Goal: Transaction & Acquisition: Purchase product/service

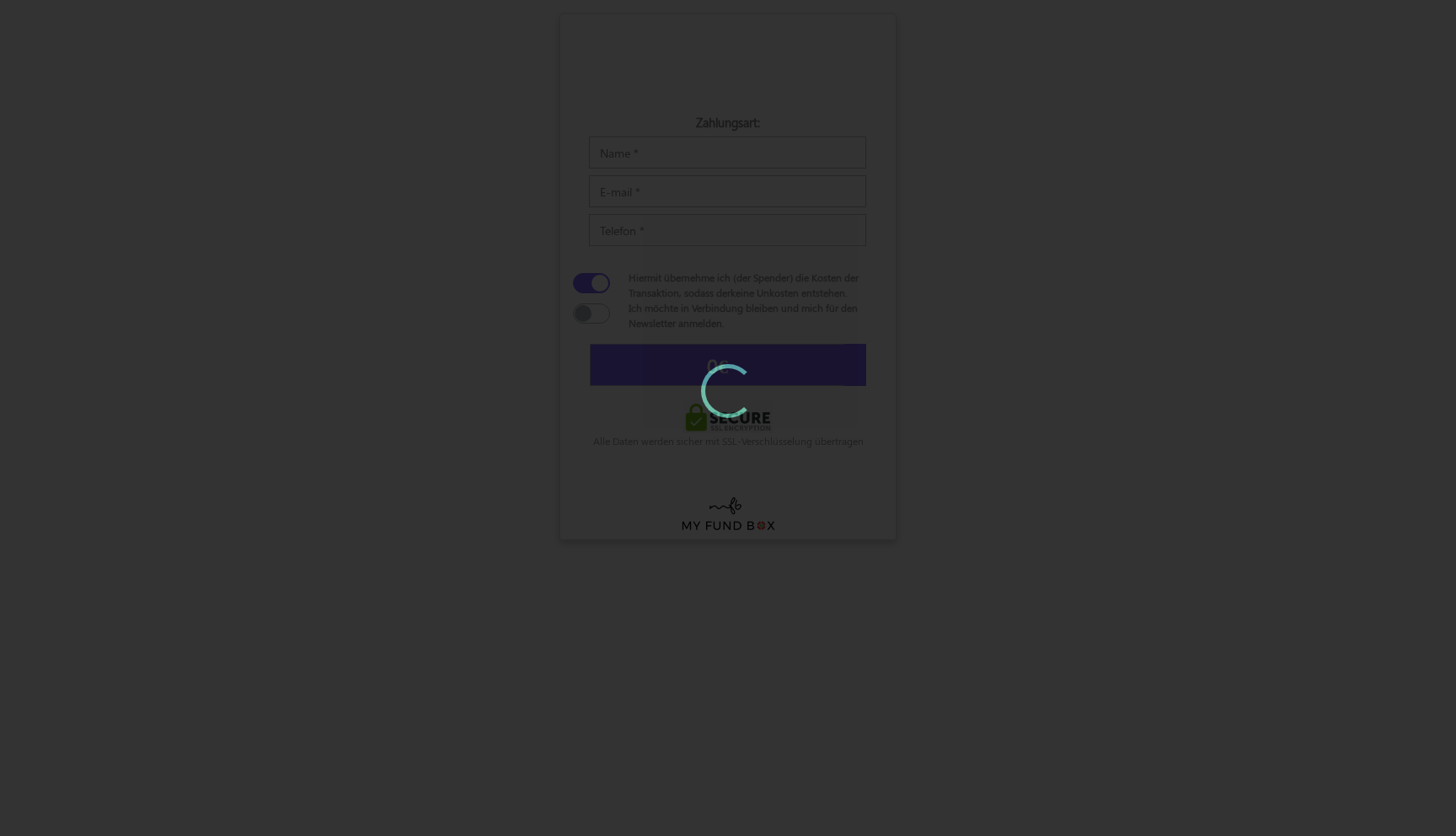
type input "5"
type input "5,58 €"
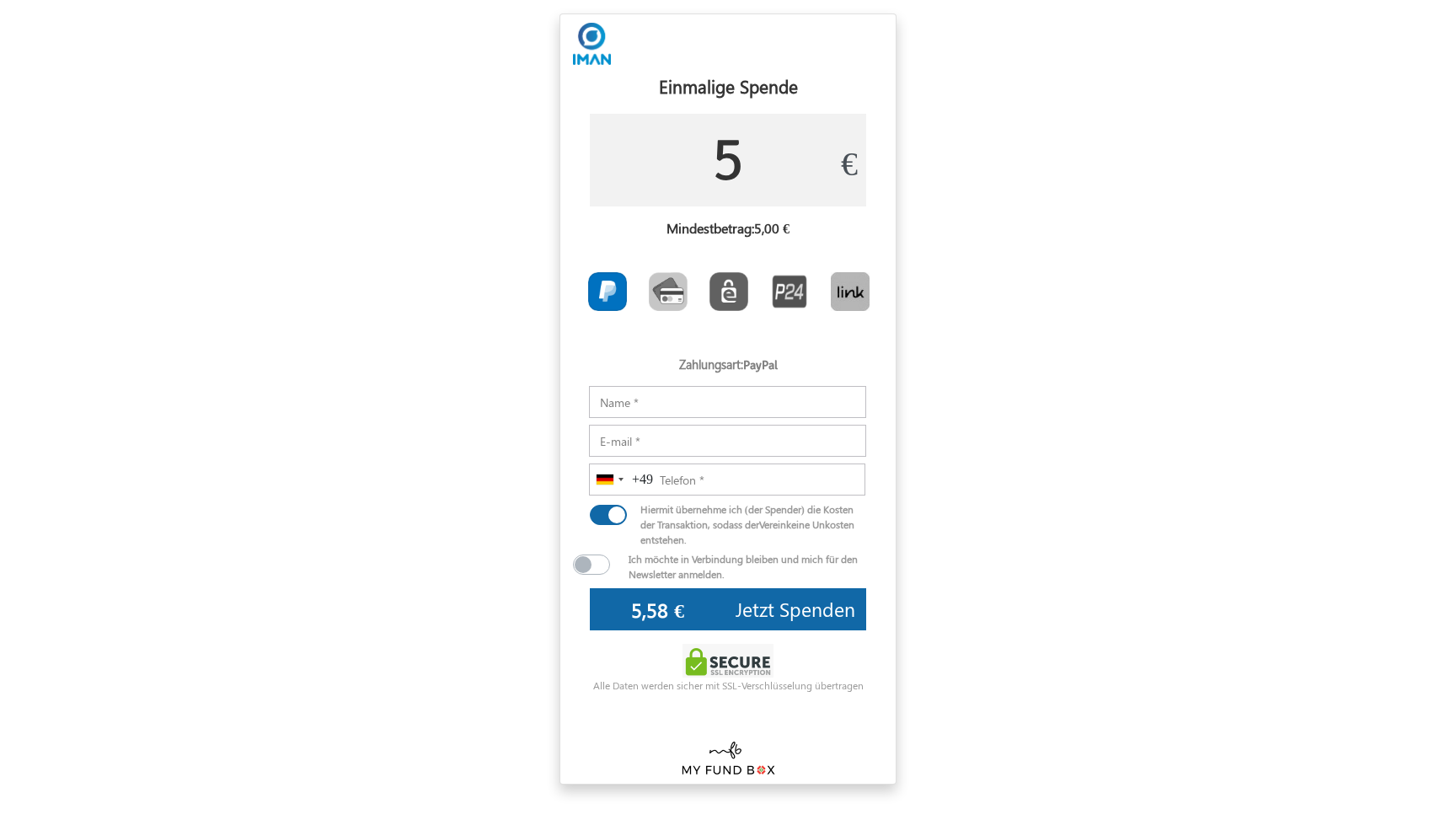
click at [731, 164] on input "5" at bounding box center [728, 160] width 277 height 93
type input "50"
click at [692, 398] on input "Notizen" at bounding box center [727, 402] width 277 height 32
type input "52,60 €"
type input "Janina"
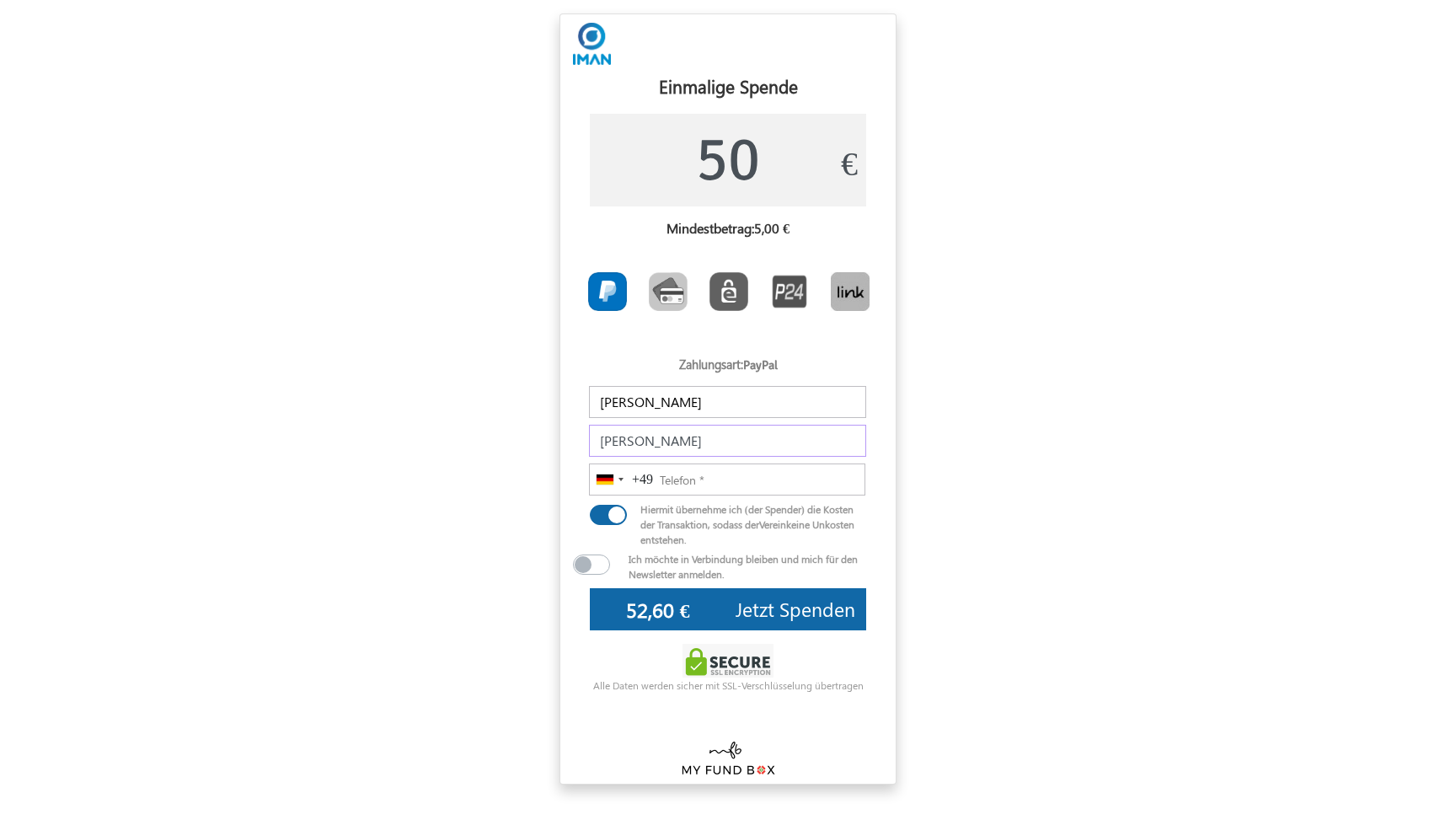
type input "Mowafek-Seitz"
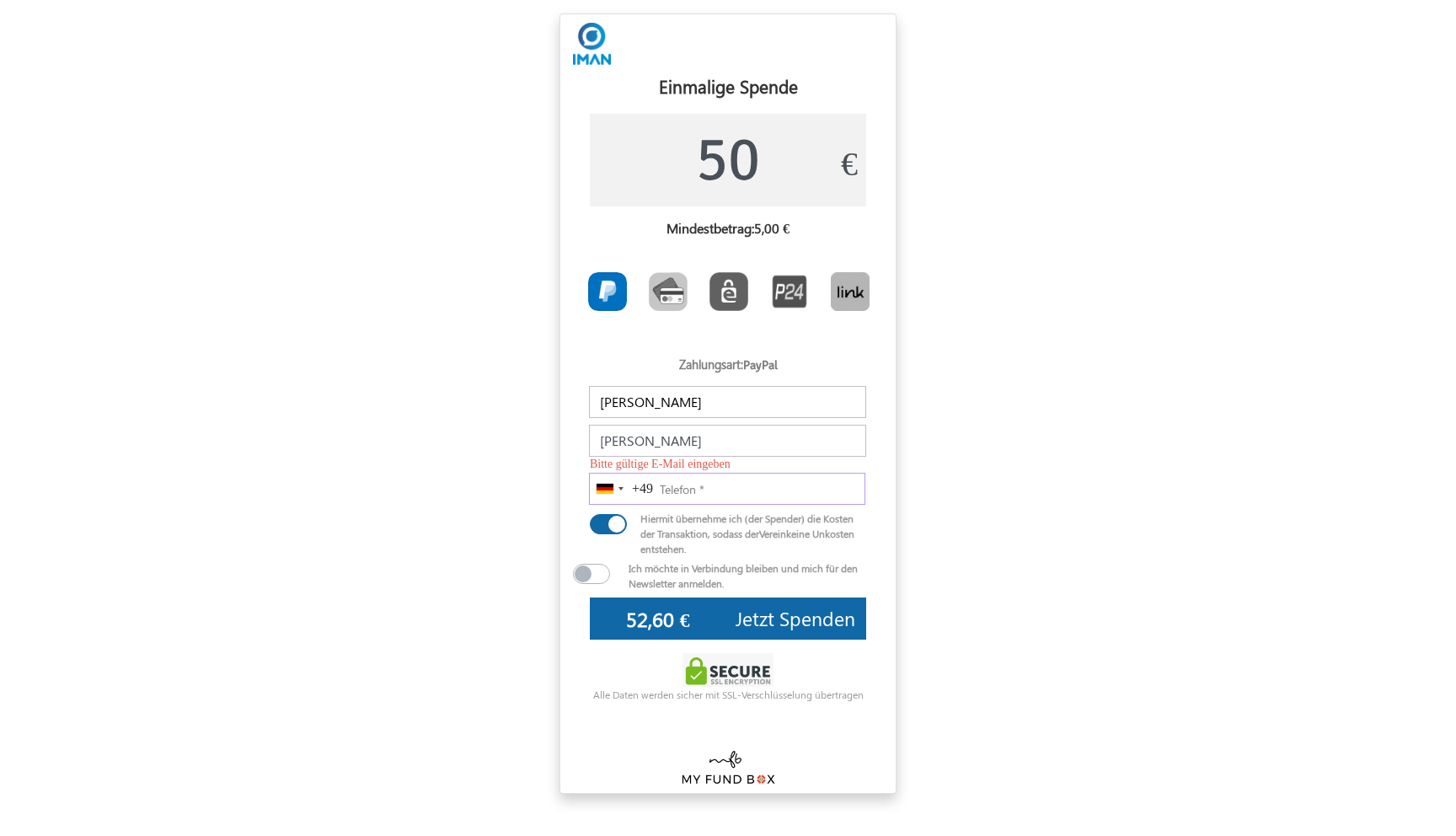
click at [740, 481] on input "Telefon" at bounding box center [727, 488] width 277 height 32
type input "1523 4254233"
click at [603, 576] on label at bounding box center [616, 570] width 27 height 20
click at [586, 576] on input "checkbox" at bounding box center [579, 568] width 13 height 17
click at [603, 576] on label at bounding box center [616, 570] width 27 height 20
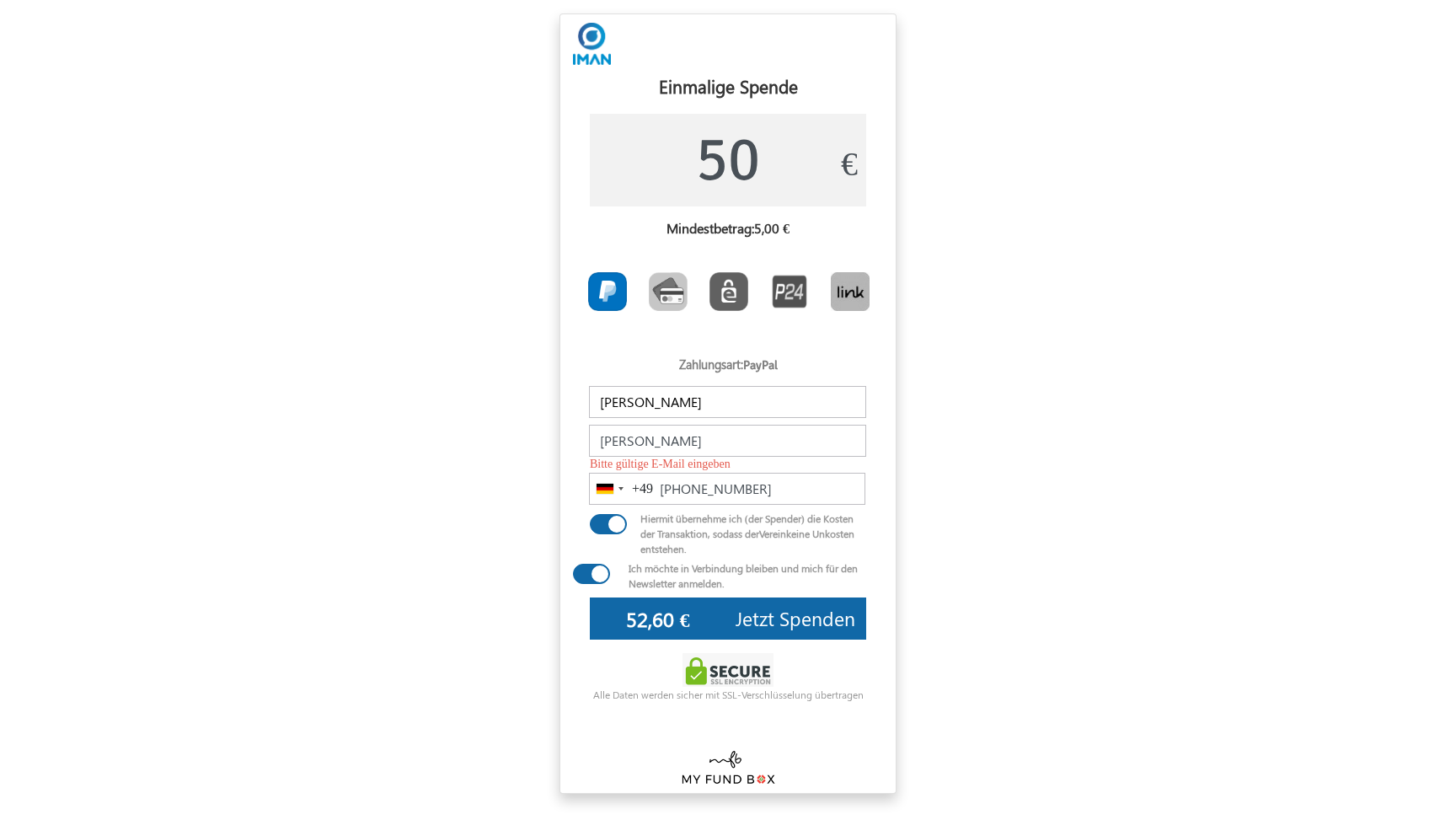
click at [586, 576] on input "checkbox" at bounding box center [579, 568] width 13 height 17
checkbox input "false"
click at [727, 624] on button "Jetzt Spenden" at bounding box center [795, 619] width 142 height 42
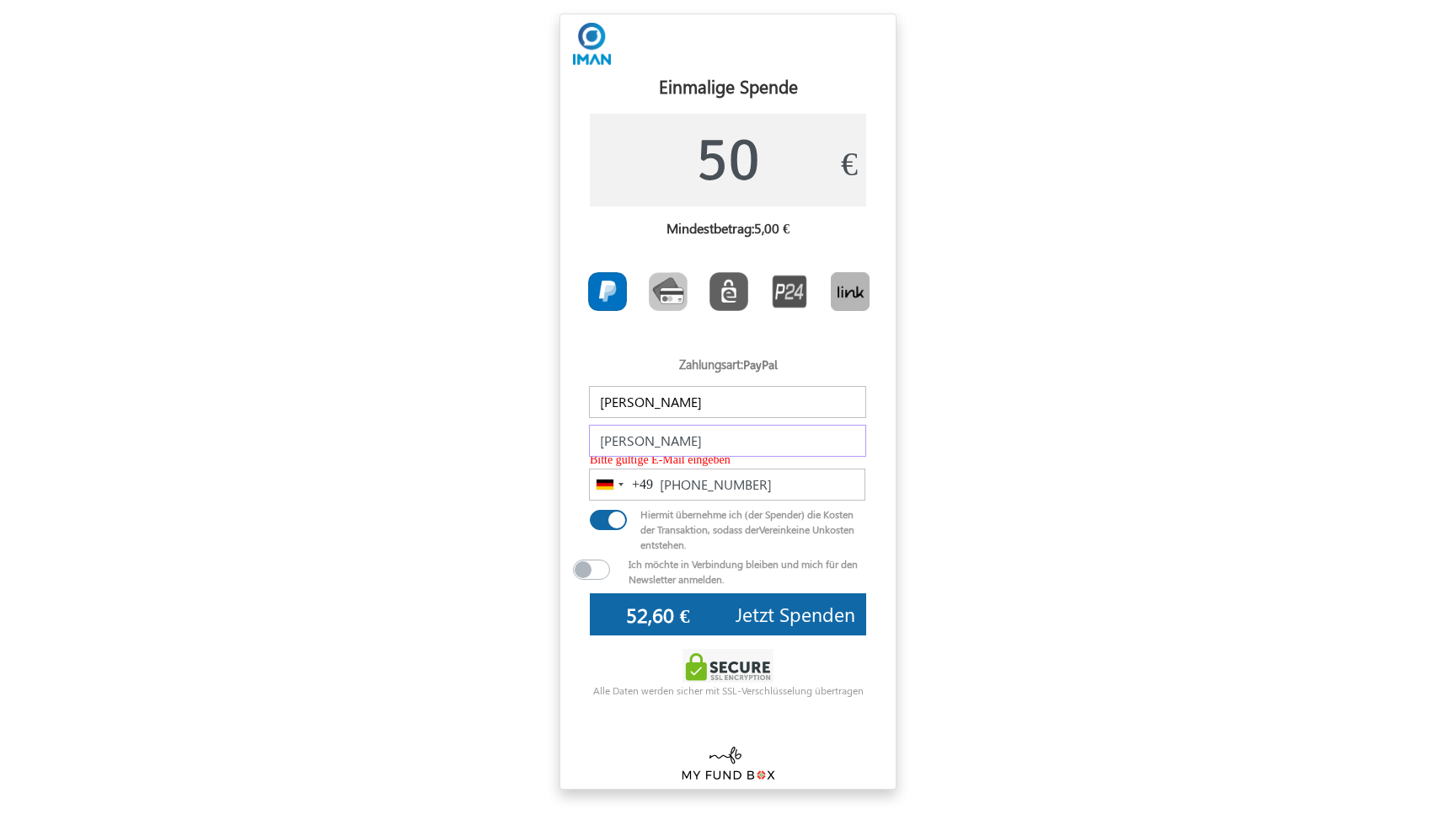
click at [700, 449] on input "Mowafek-Seitz" at bounding box center [727, 440] width 277 height 32
type input "[PERSON_NAME][EMAIL_ADDRESS][PERSON_NAME][DOMAIN_NAME]"
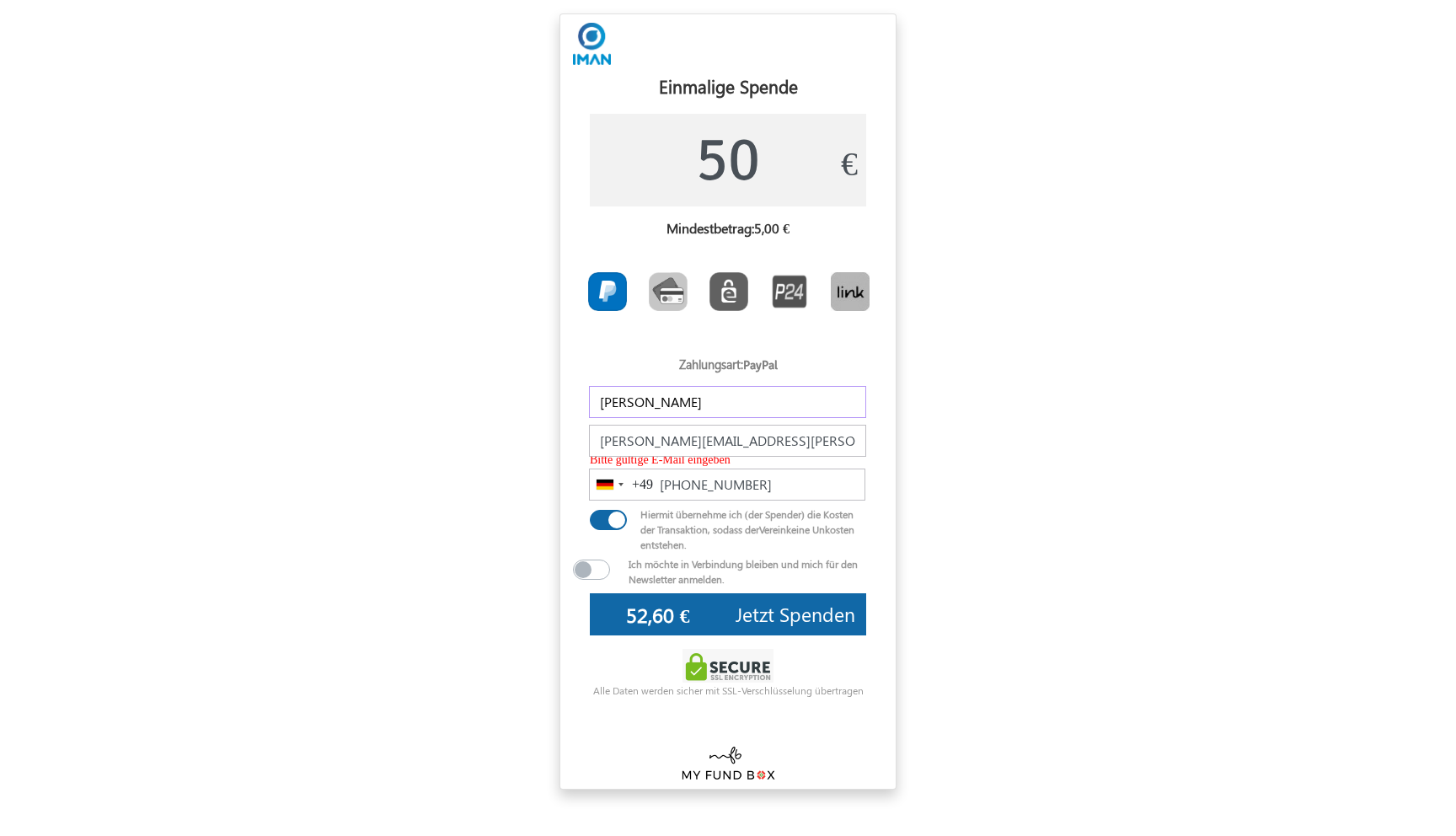
click at [676, 399] on input "Janina" at bounding box center [727, 402] width 277 height 32
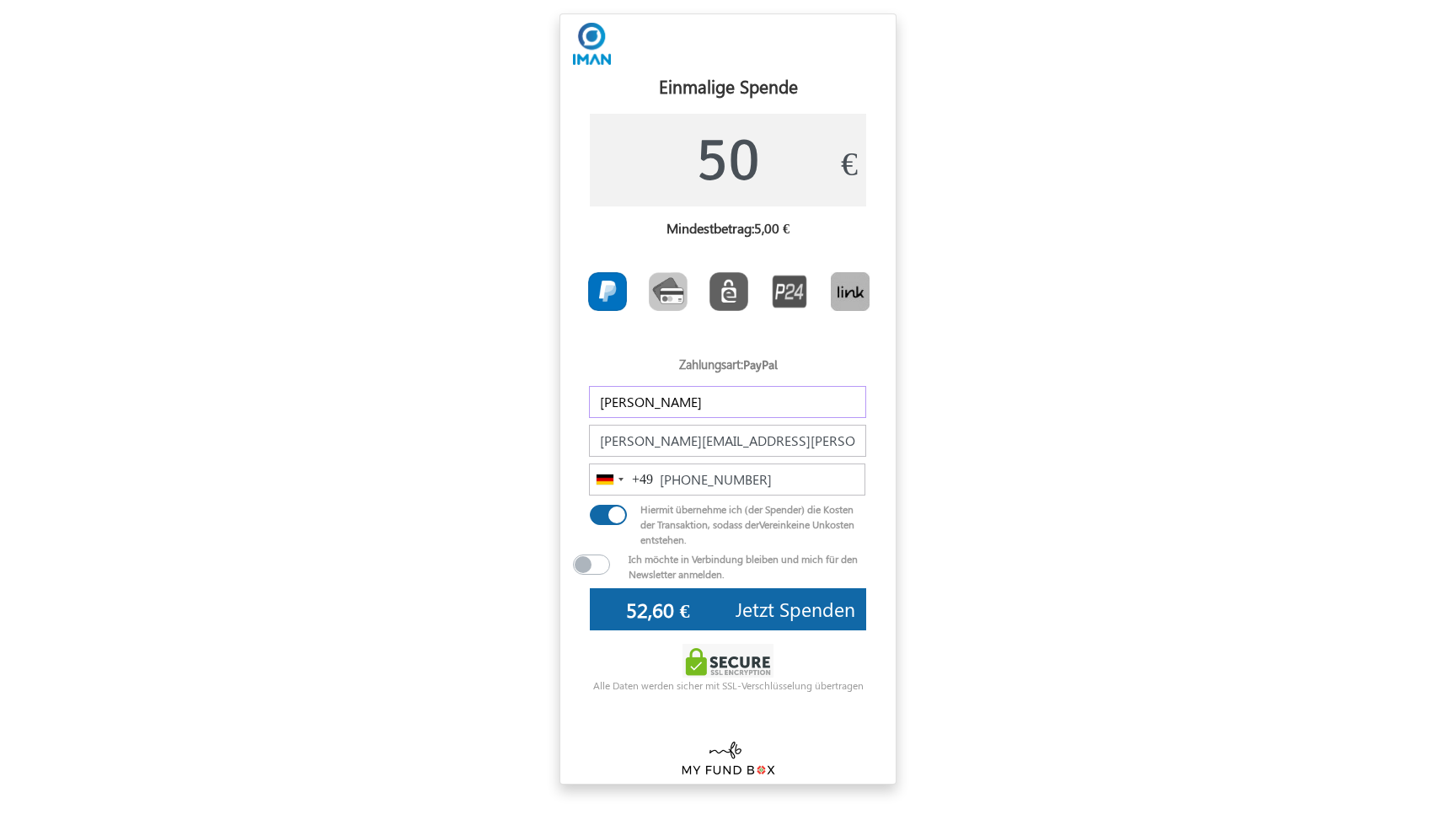
type input "J"
type input "[PERSON_NAME] Mowafek-[PERSON_NAME]"
click at [665, 482] on input "1523 4254233" at bounding box center [727, 479] width 277 height 32
click at [655, 480] on input "1523 4254233" at bounding box center [727, 479] width 277 height 32
click at [620, 522] on label at bounding box center [633, 511] width 27 height 20
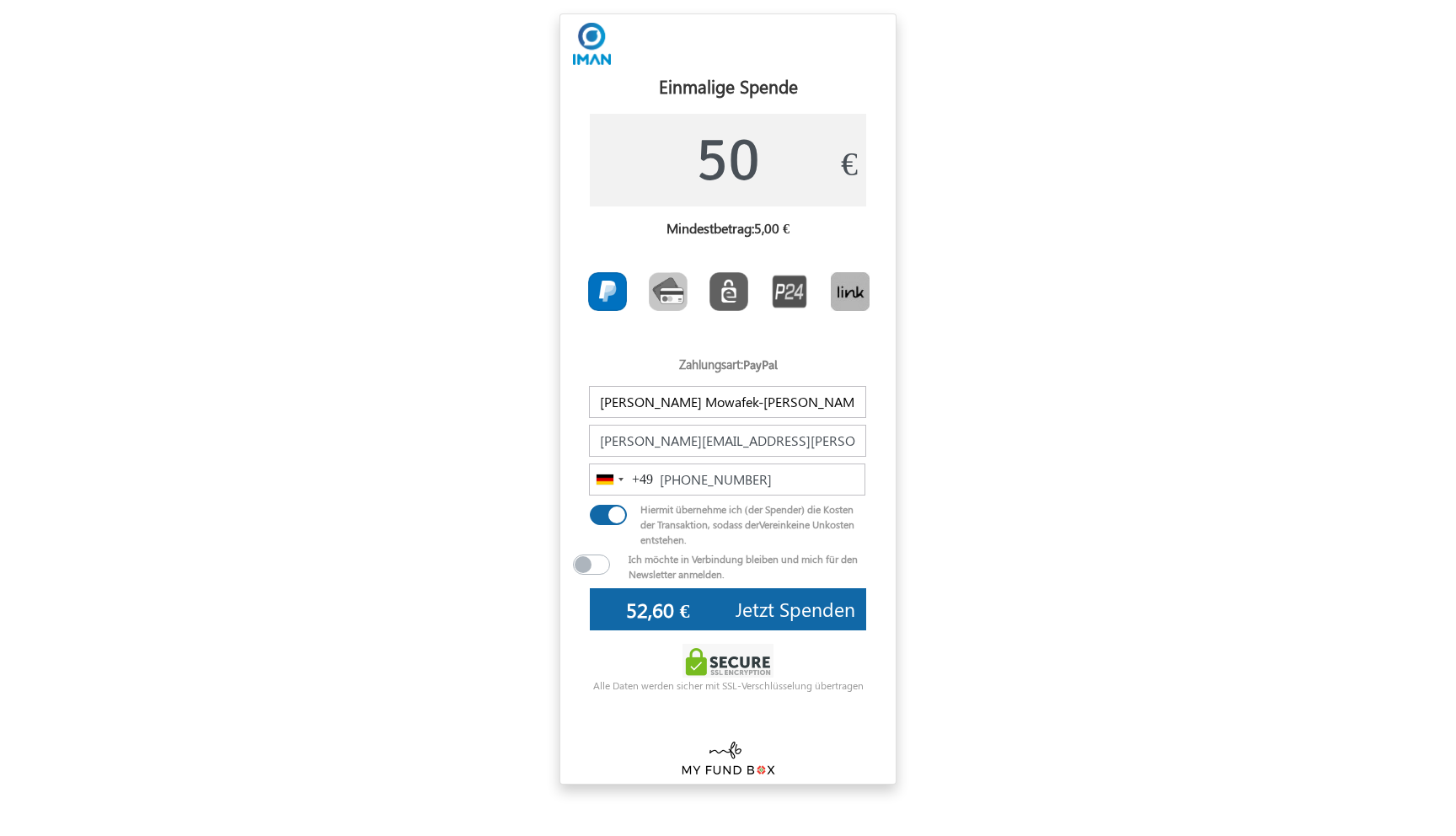
click at [603, 518] on input "checkbox" at bounding box center [596, 509] width 13 height 17
checkbox input "false"
type input "50,00 €"
click at [620, 522] on label at bounding box center [633, 511] width 27 height 20
click at [603, 518] on input "checkbox" at bounding box center [596, 509] width 13 height 17
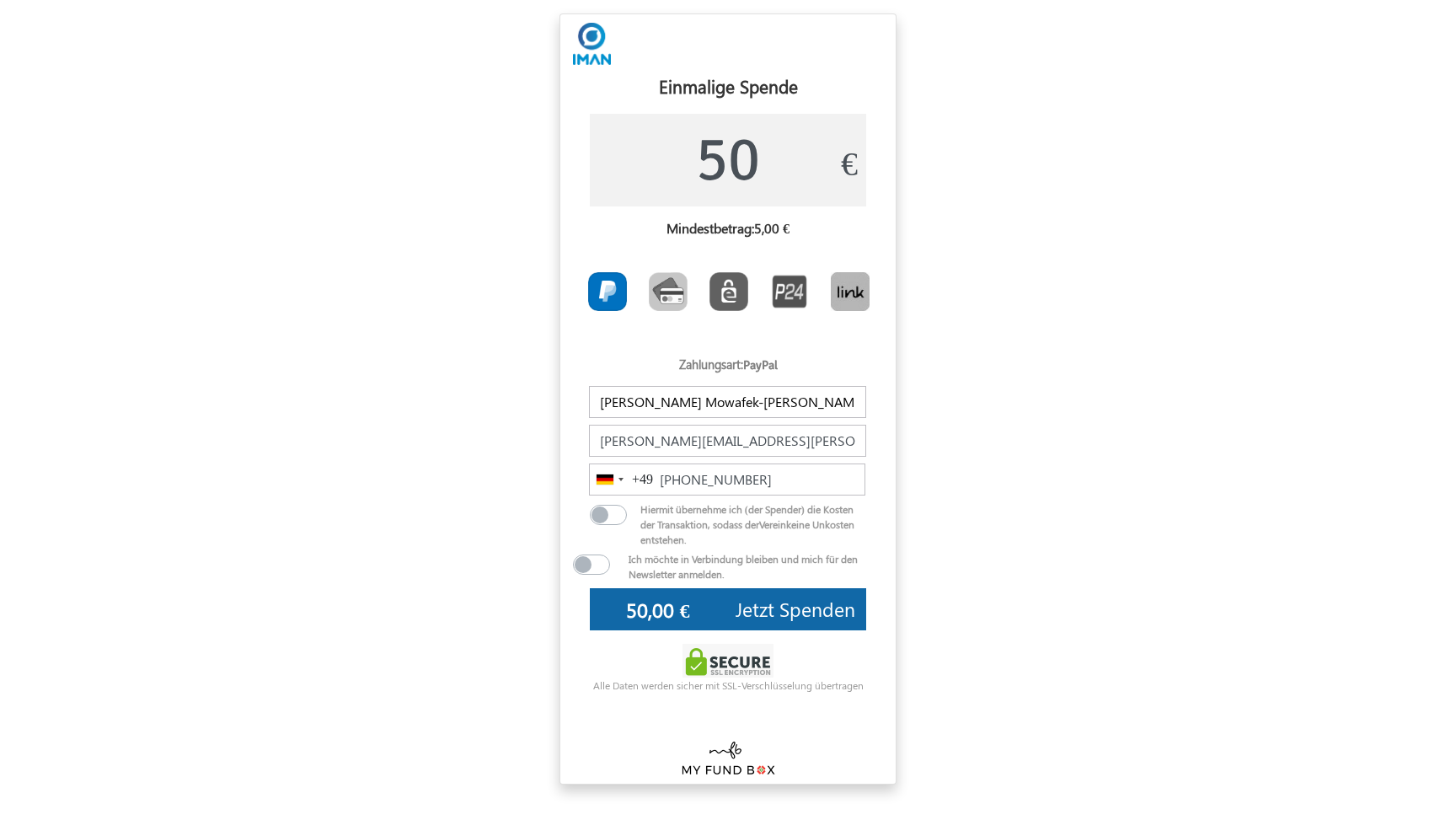
checkbox input "true"
type input "52,60 €"
click at [658, 474] on input "1523 4254233" at bounding box center [727, 479] width 277 height 32
click at [692, 478] on input "1523 4254233" at bounding box center [727, 479] width 277 height 32
type input "1523 4254233"
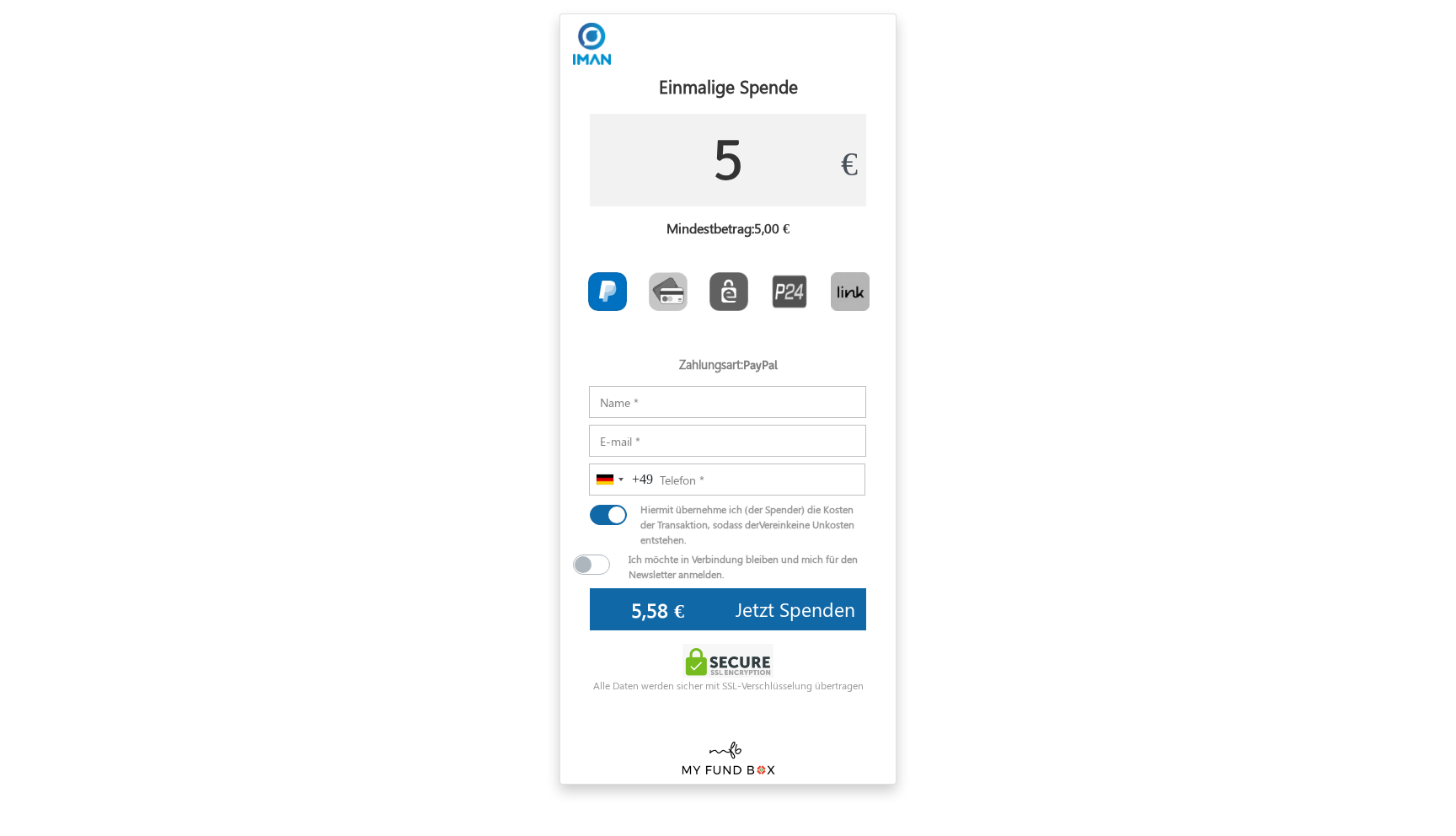
click at [779, 155] on input "5" at bounding box center [728, 160] width 277 height 93
type input "50"
click at [659, 393] on input "Notizen" at bounding box center [727, 402] width 277 height 32
type input "52,60 €"
type input "j"
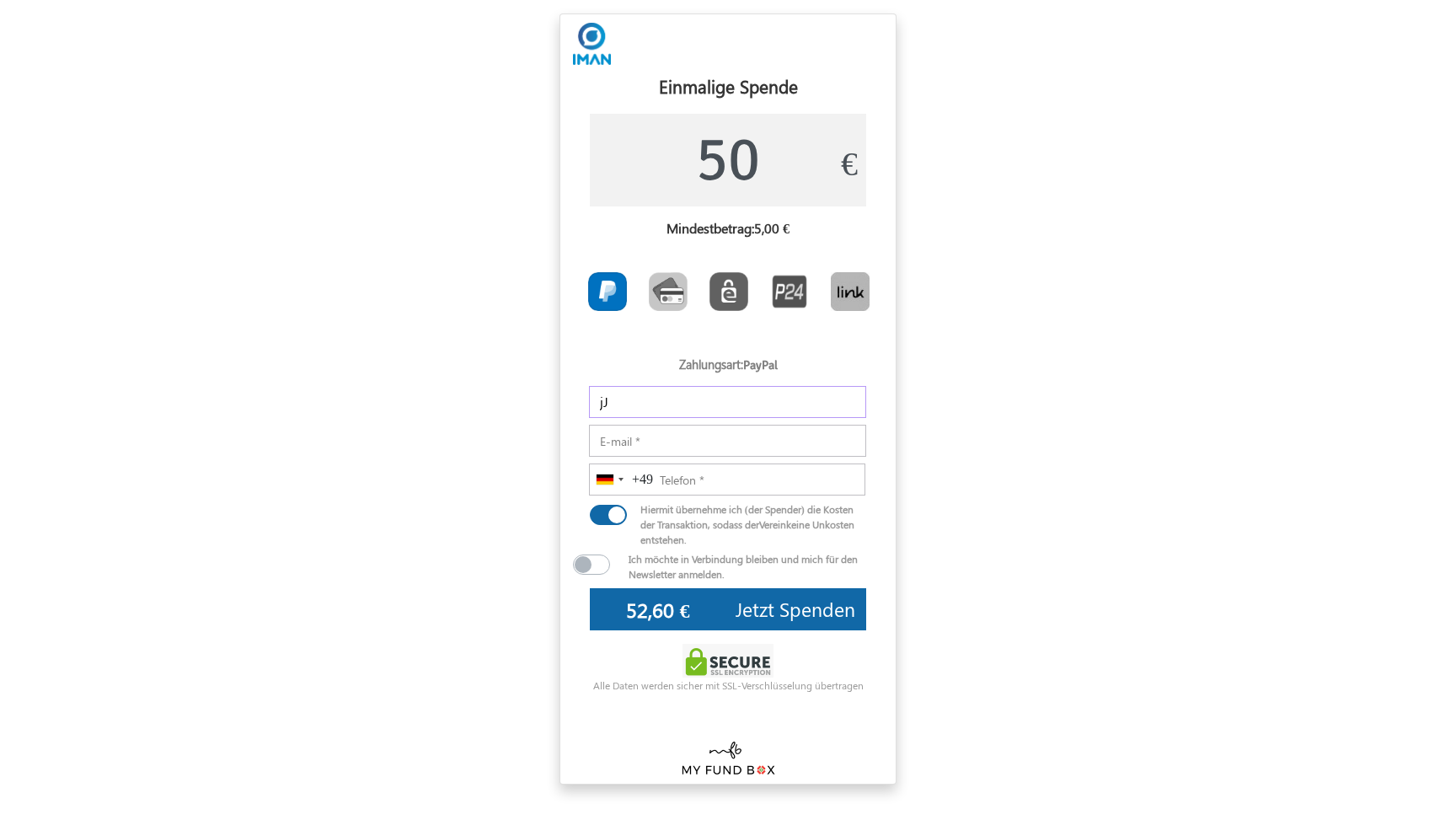
type input "j"
type input "[PERSON_NAME]"
type input "J"
type input "[PERSON_NAME][EMAIL_ADDRESS][PERSON_NAME][DOMAIN_NAME]"
click at [745, 497] on div "Telefon Germany +49 +49 244 results found Afghanistan +93 Albania +355 Algeria …" at bounding box center [727, 483] width 302 height 39
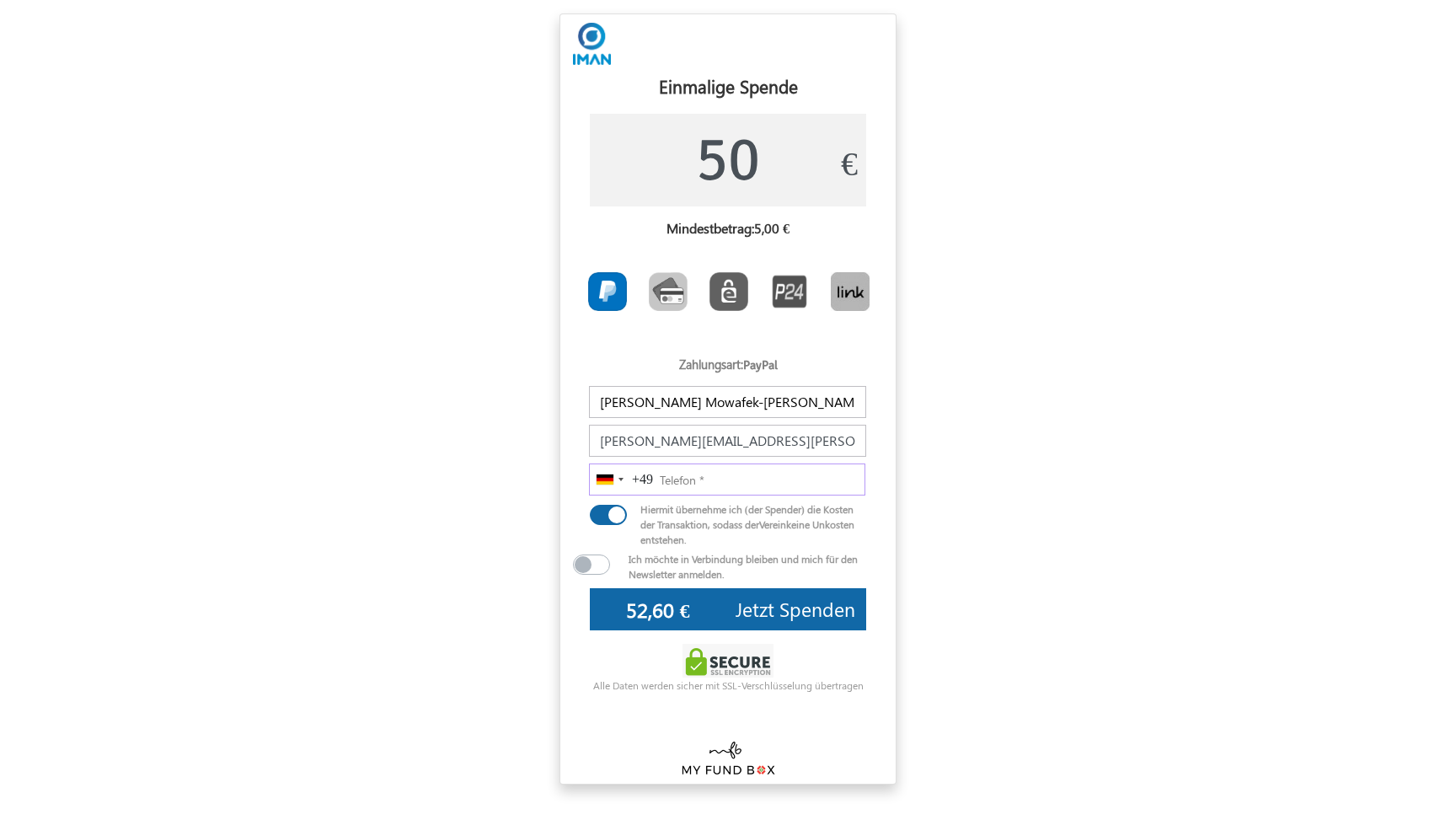
click at [777, 466] on input "Telefon" at bounding box center [727, 479] width 277 height 32
type input "1523 4254233"
click at [758, 604] on span "Jetzt Spenden" at bounding box center [795, 609] width 120 height 26
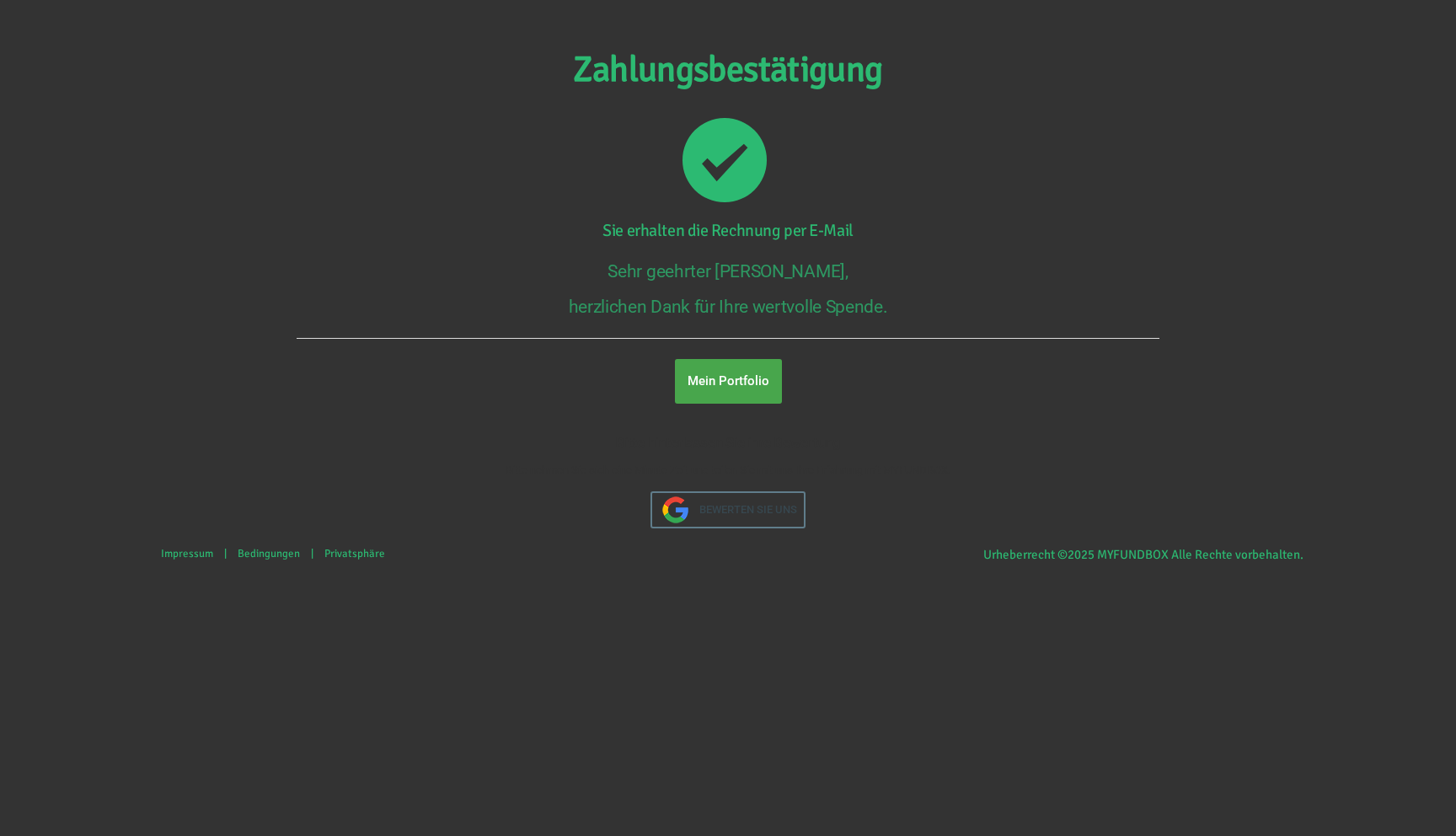
click at [758, 402] on link "Mein Portfolio" at bounding box center [728, 381] width 107 height 44
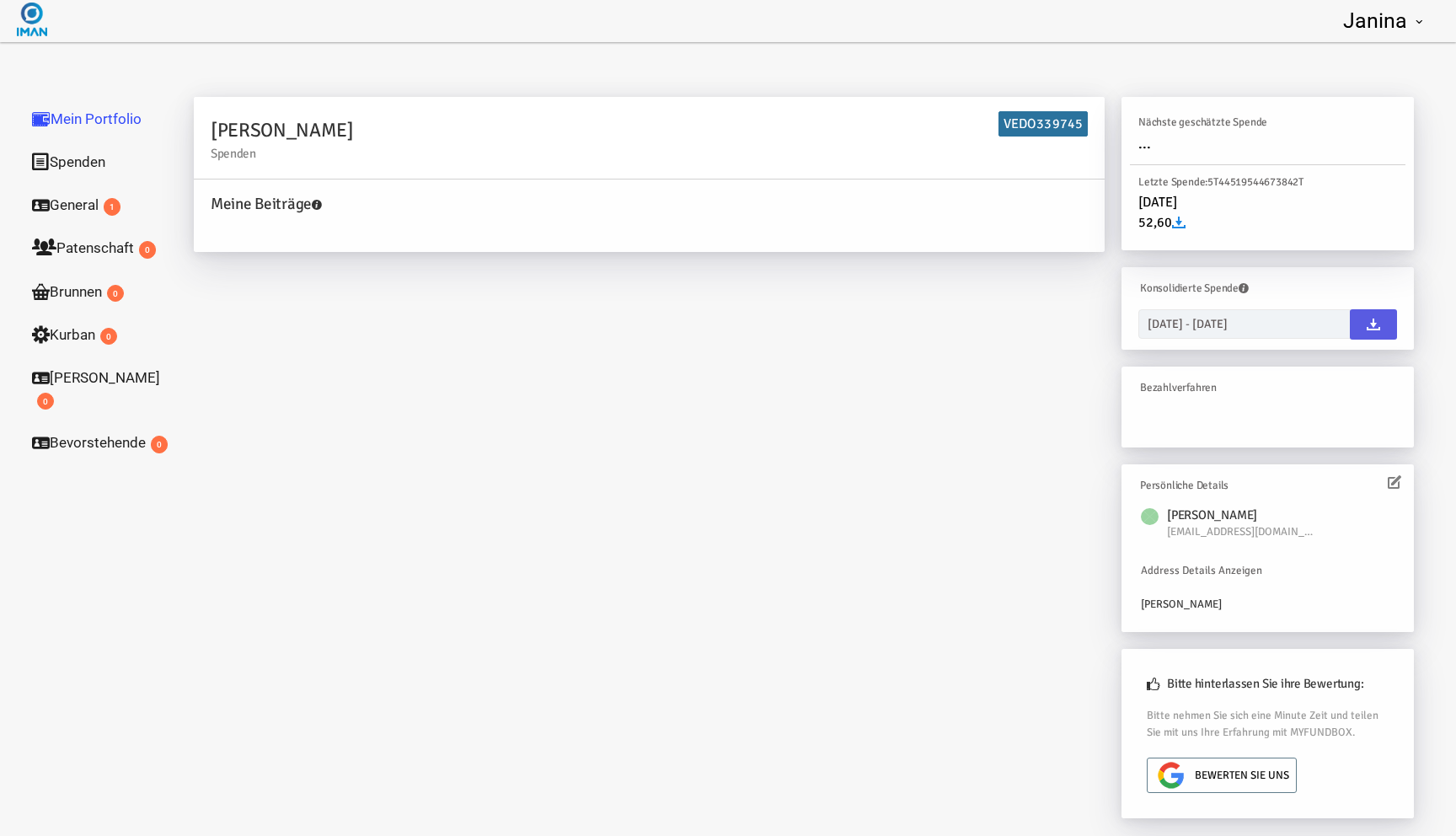
click at [36, 29] on img at bounding box center [31, 19] width 30 height 34
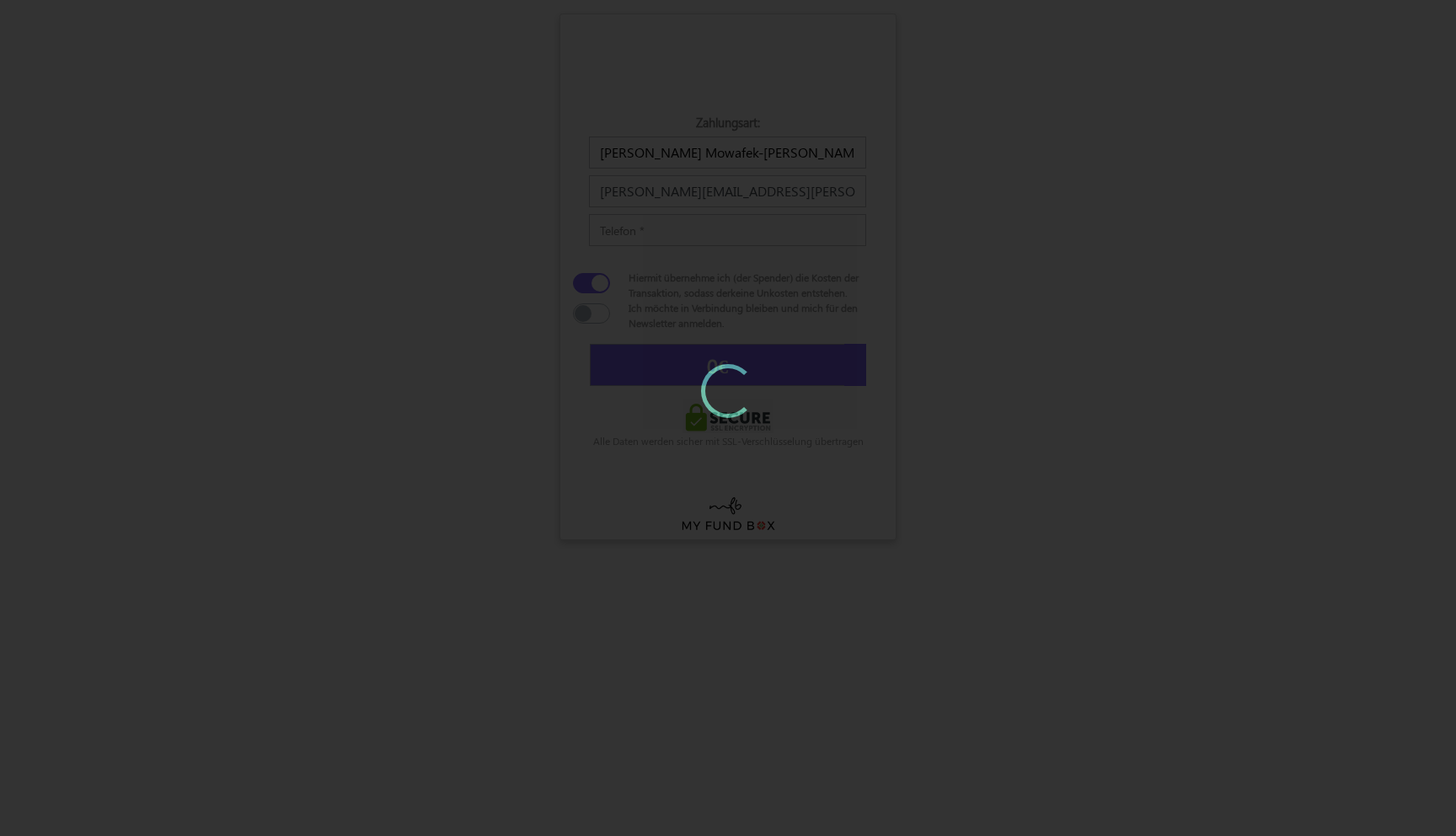
type input "5"
type input "5,58 €"
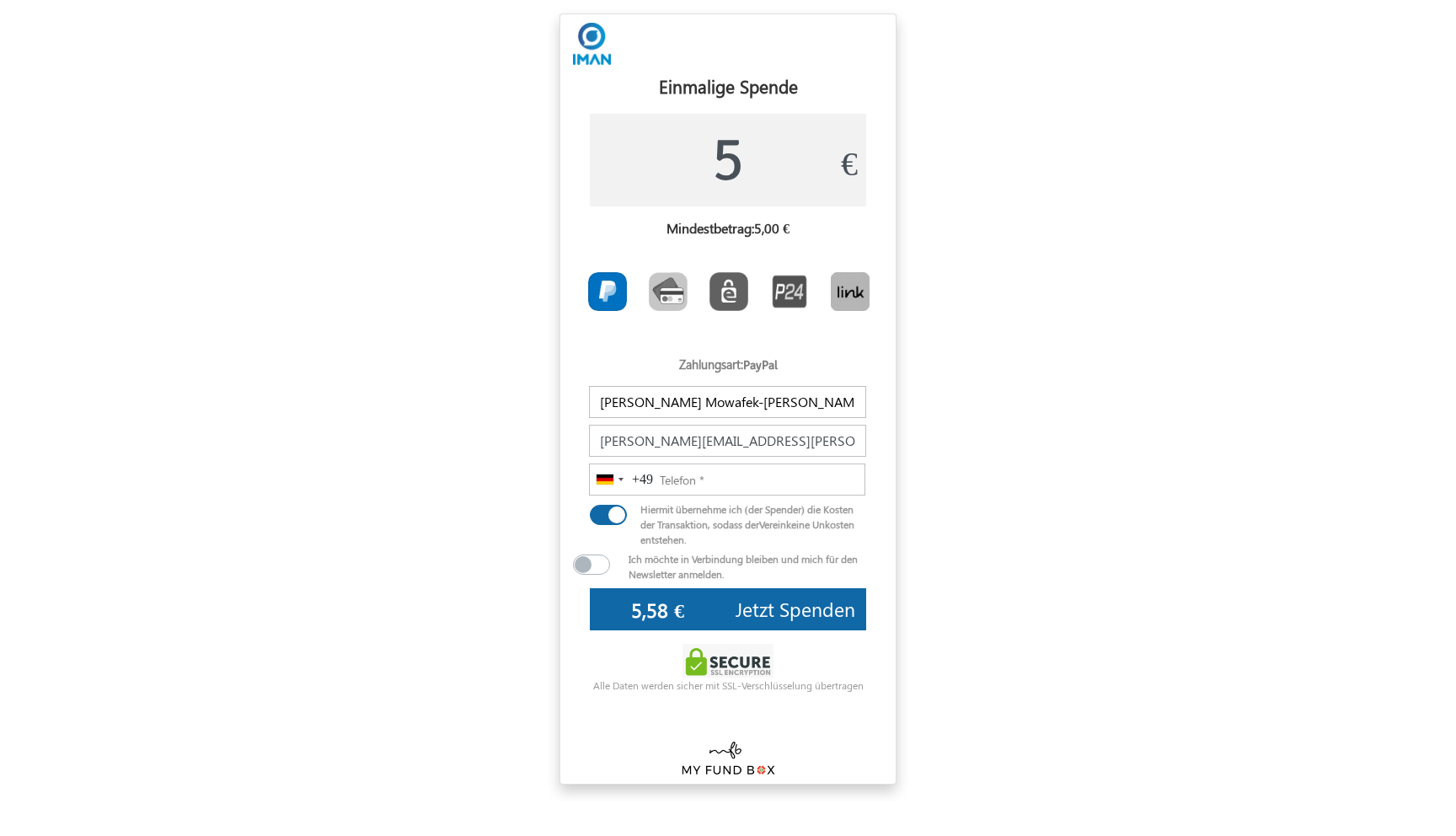
click at [585, 25] on img at bounding box center [592, 43] width 38 height 42
click at [600, 46] on img at bounding box center [592, 43] width 38 height 42
